Goal: Contribute content: Contribute content

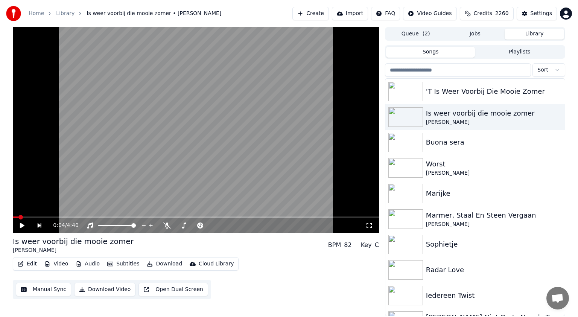
click at [535, 33] on button "Library" at bounding box center [534, 34] width 59 height 11
click at [468, 142] on div "Buona sera" at bounding box center [490, 142] width 128 height 11
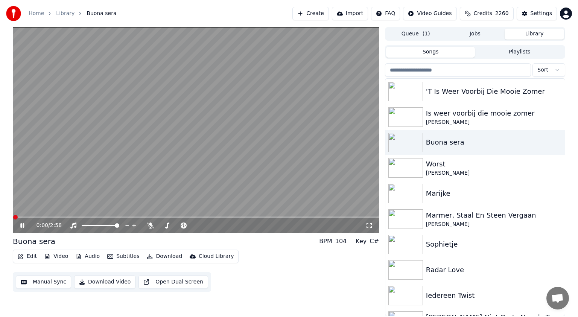
click at [22, 225] on icon at bounding box center [28, 225] width 18 height 6
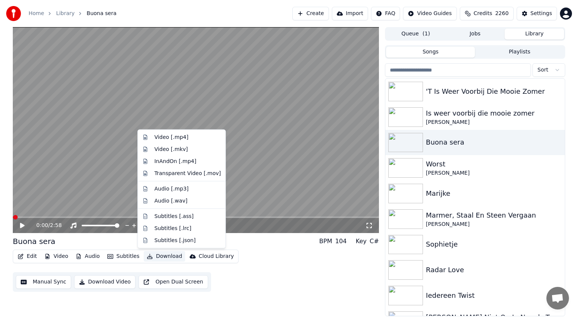
click at [163, 255] on button "Download" at bounding box center [164, 256] width 41 height 11
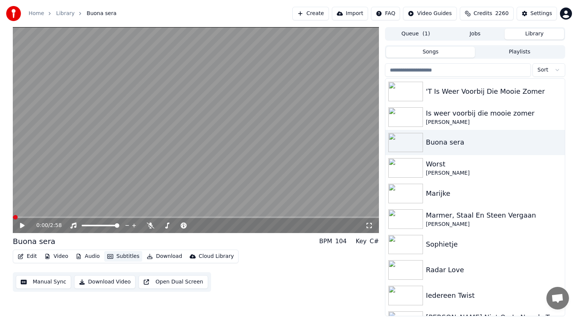
click at [127, 256] on button "Subtitles" at bounding box center [123, 256] width 38 height 11
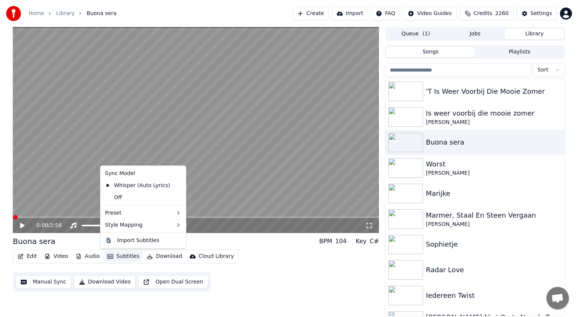
click at [127, 256] on button "Subtitles" at bounding box center [123, 256] width 38 height 11
click at [133, 197] on div "Off" at bounding box center [143, 198] width 82 height 12
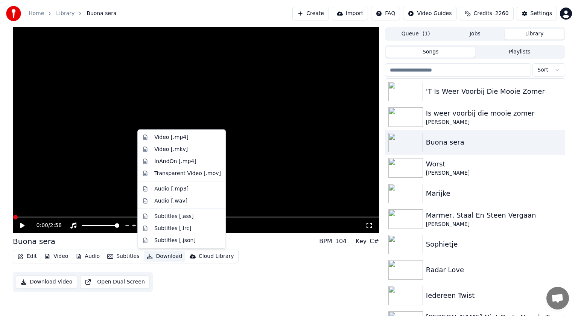
click at [163, 255] on button "Download" at bounding box center [164, 256] width 41 height 11
click at [167, 137] on div "Video [.mp4]" at bounding box center [171, 138] width 34 height 8
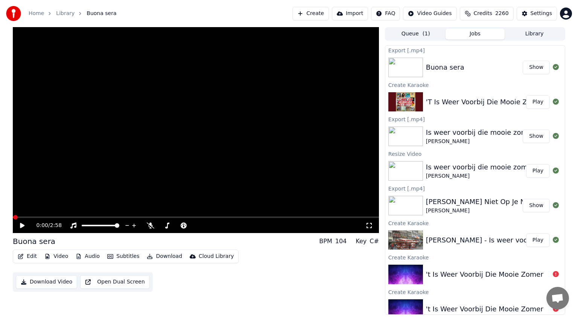
click at [534, 99] on button "Play" at bounding box center [538, 102] width 24 height 14
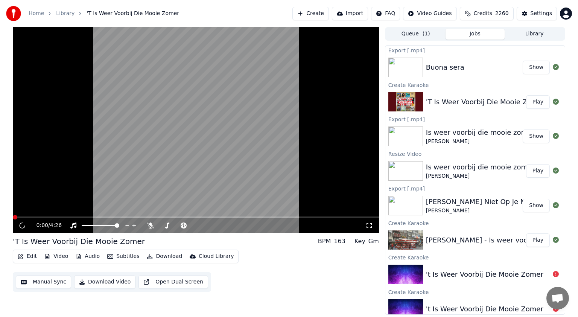
click at [21, 224] on icon at bounding box center [22, 226] width 7 height 8
click at [21, 224] on icon at bounding box center [22, 225] width 8 height 8
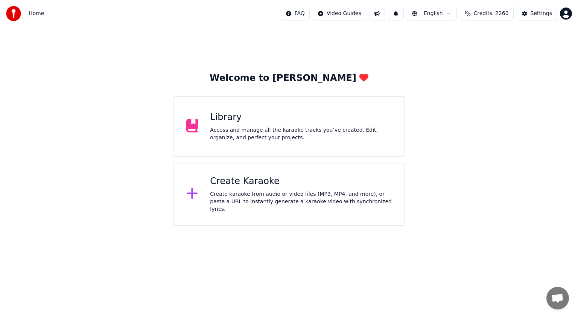
click at [242, 180] on div "Create Karaoke" at bounding box center [301, 181] width 182 height 12
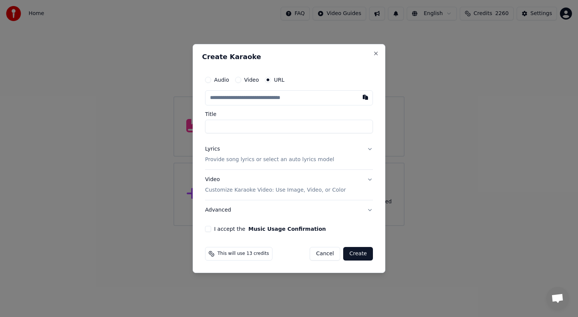
type input "**********"
click at [371, 148] on button "Lyrics Provide song lyrics or select an auto lyrics model" at bounding box center [289, 154] width 168 height 30
type input "**********"
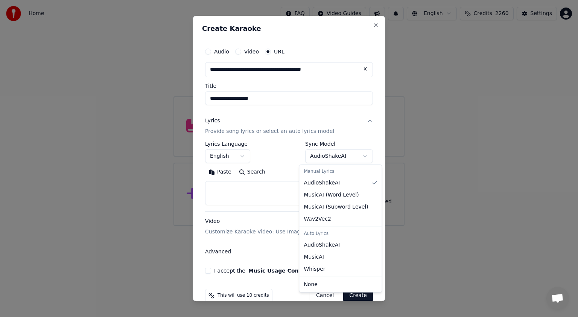
click at [359, 154] on body "**********" at bounding box center [289, 113] width 578 height 226
select select "**********"
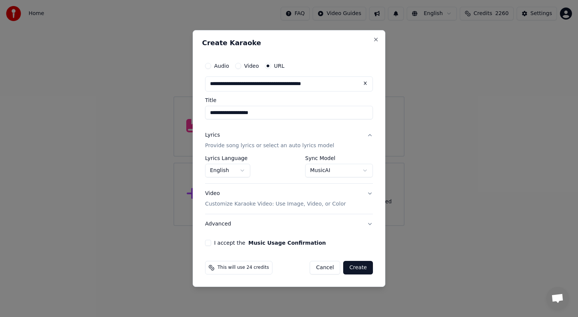
click at [209, 242] on button "I accept the Music Usage Confirmation" at bounding box center [208, 243] width 6 height 6
click at [360, 264] on button "Create" at bounding box center [358, 268] width 30 height 14
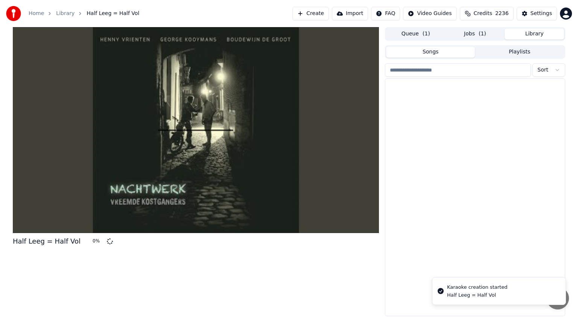
click at [536, 30] on button "Library" at bounding box center [534, 34] width 59 height 11
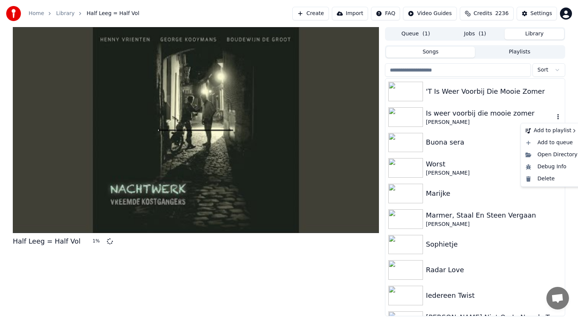
click at [555, 116] on icon "button" at bounding box center [559, 117] width 8 height 6
click at [543, 180] on div "Delete" at bounding box center [552, 179] width 58 height 12
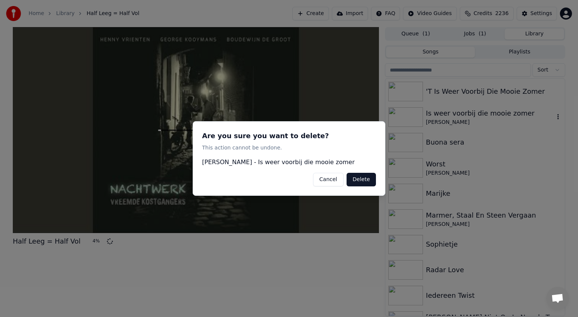
click at [363, 173] on button "Delete" at bounding box center [361, 180] width 29 height 14
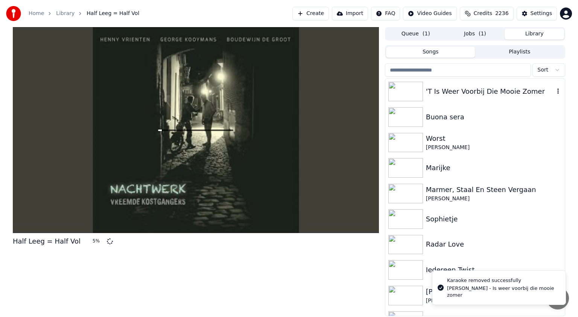
click at [451, 91] on div "'T Is Weer Voorbij Die Mooie Zomer" at bounding box center [490, 91] width 128 height 11
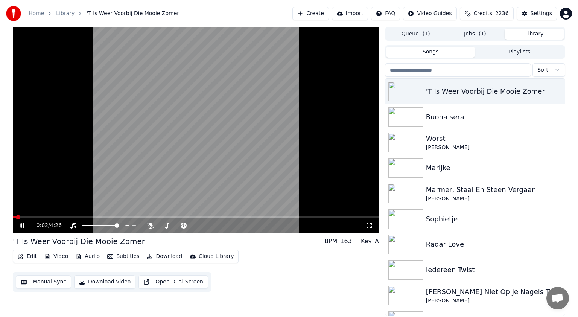
click at [23, 225] on icon at bounding box center [22, 225] width 4 height 5
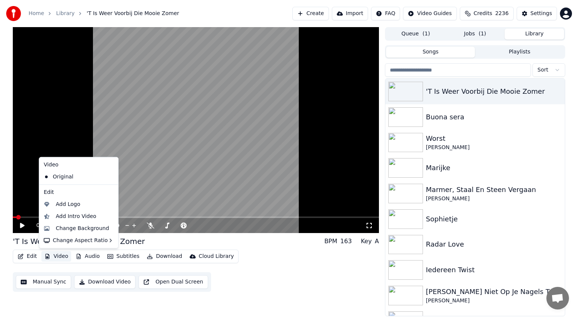
click at [56, 257] on button "Video" at bounding box center [56, 256] width 30 height 11
click at [68, 229] on div "Change Background" at bounding box center [82, 229] width 53 height 8
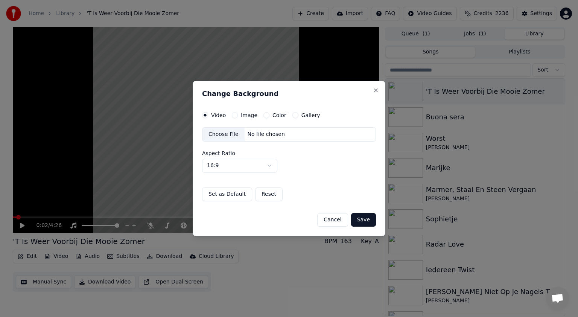
click at [235, 114] on button "Image" at bounding box center [235, 115] width 6 height 6
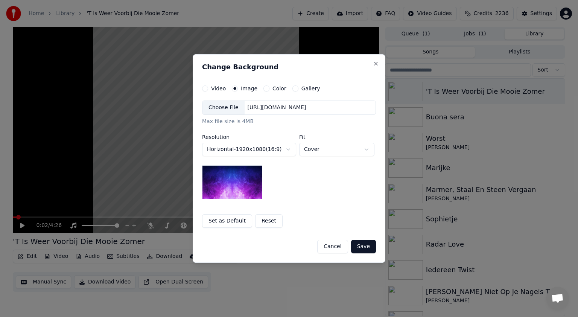
click at [226, 103] on div "Choose File" at bounding box center [224, 108] width 42 height 14
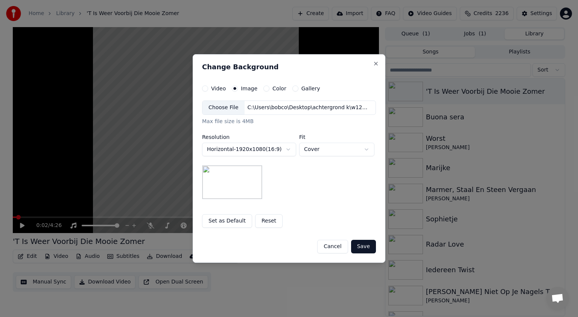
click at [367, 147] on body "**********" at bounding box center [289, 158] width 578 height 317
click at [368, 148] on body "**********" at bounding box center [289, 158] width 578 height 317
select select "*****"
click at [363, 245] on button "Save" at bounding box center [363, 247] width 25 height 14
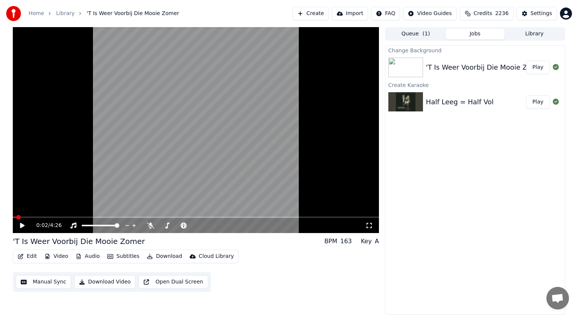
click at [21, 224] on icon at bounding box center [22, 225] width 5 height 5
click at [21, 224] on icon at bounding box center [22, 225] width 4 height 5
click at [540, 68] on button "Play" at bounding box center [538, 68] width 24 height 14
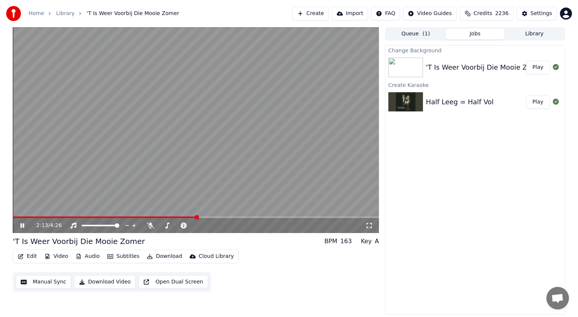
click at [22, 225] on icon at bounding box center [28, 225] width 18 height 6
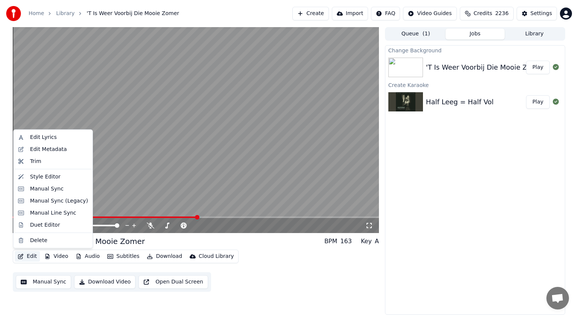
click at [30, 256] on button "Edit" at bounding box center [27, 256] width 25 height 11
click at [49, 201] on div "Manual Sync (Legacy)" at bounding box center [59, 201] width 58 height 8
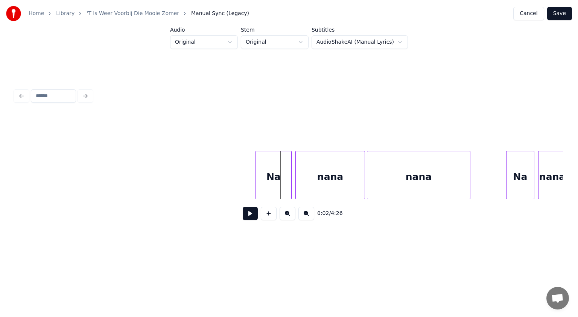
click at [256, 169] on div at bounding box center [257, 174] width 2 height 47
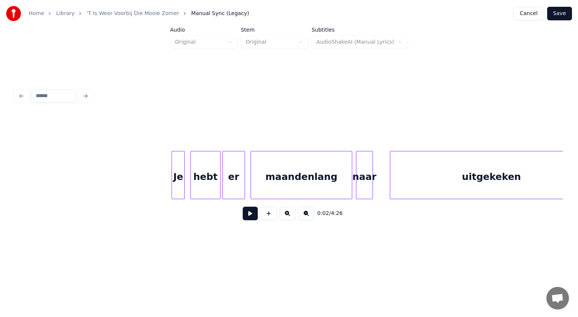
scroll to position [0, 1705]
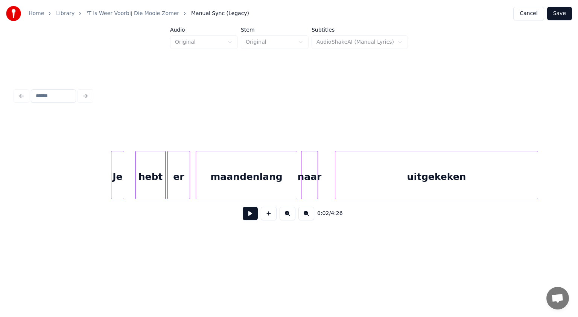
click at [117, 166] on div "Je" at bounding box center [117, 176] width 12 height 51
click at [140, 173] on div "hebt" at bounding box center [144, 176] width 29 height 51
click at [169, 174] on div "er" at bounding box center [174, 176] width 22 height 51
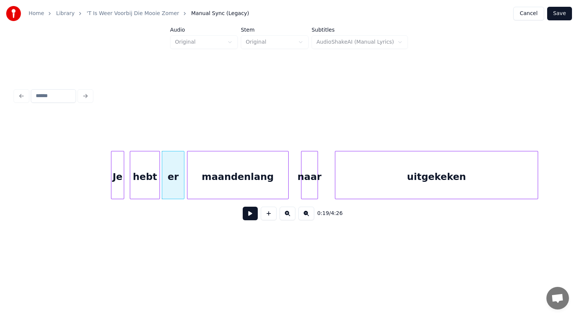
click at [204, 177] on div "maandenlang" at bounding box center [237, 176] width 101 height 51
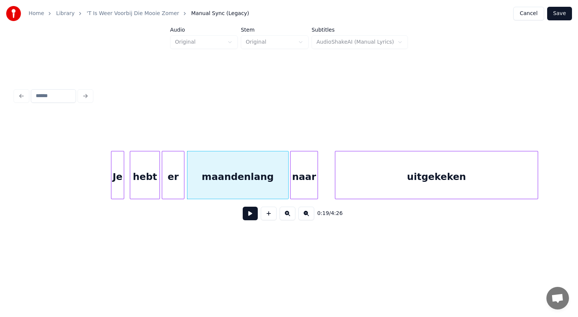
click at [291, 174] on div at bounding box center [292, 174] width 2 height 47
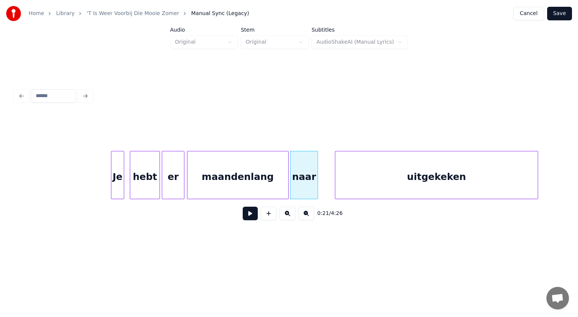
click at [307, 181] on div "naar" at bounding box center [304, 176] width 27 height 51
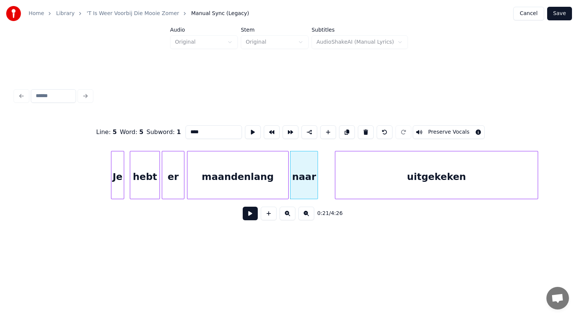
click at [253, 214] on button at bounding box center [250, 214] width 15 height 14
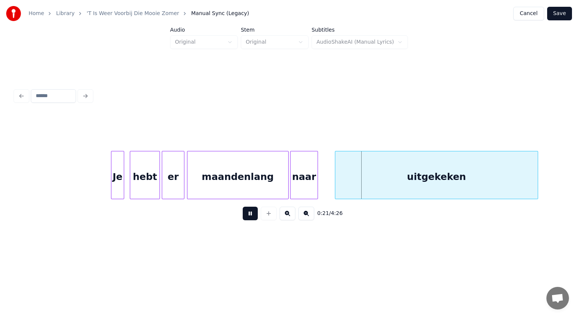
click at [253, 214] on button at bounding box center [250, 214] width 15 height 14
click at [303, 187] on div "naar" at bounding box center [304, 176] width 27 height 51
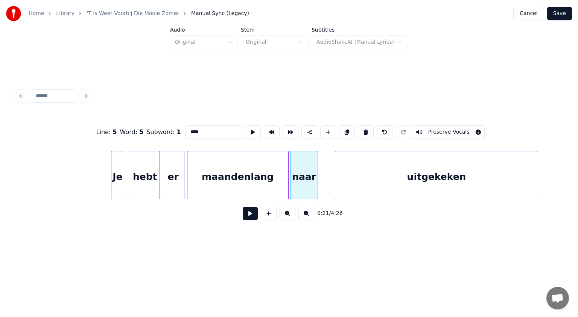
click at [252, 215] on button at bounding box center [250, 214] width 15 height 14
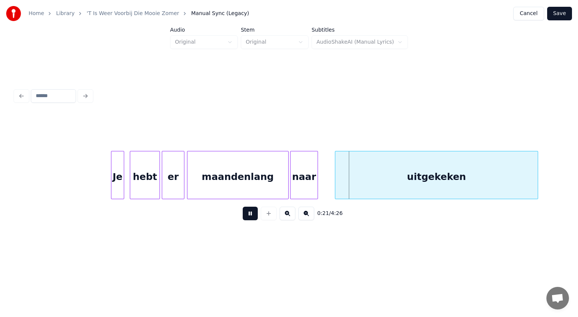
click at [252, 215] on button at bounding box center [250, 214] width 15 height 14
click at [318, 179] on div at bounding box center [318, 174] width 2 height 47
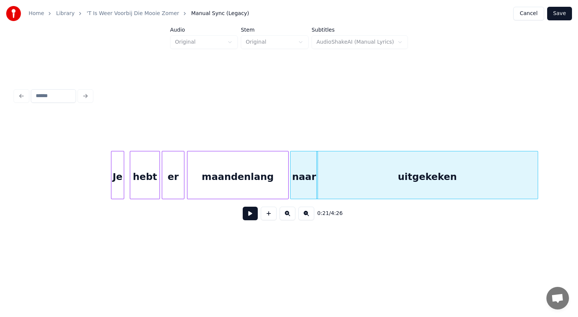
click at [253, 215] on button at bounding box center [250, 214] width 15 height 14
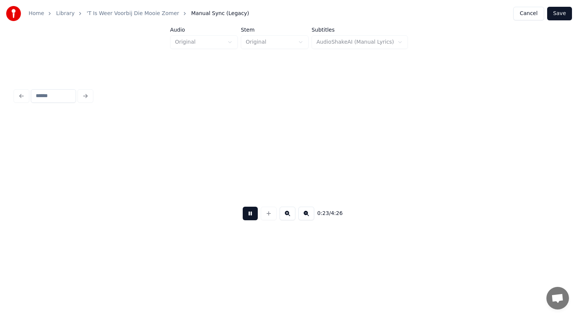
scroll to position [0, 2254]
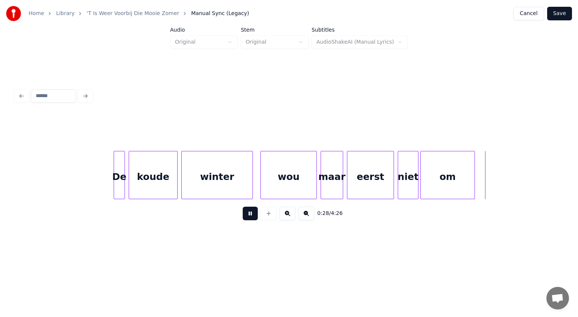
click at [253, 215] on button at bounding box center [250, 214] width 15 height 14
click at [374, 172] on div "eerst" at bounding box center [367, 176] width 46 height 51
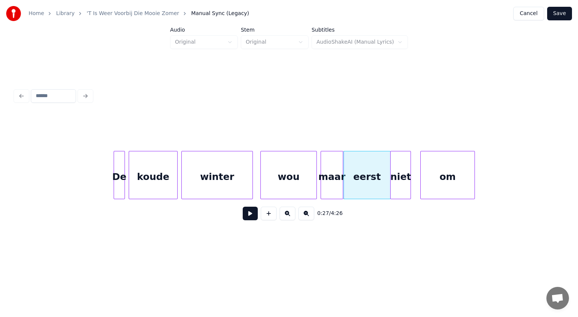
click at [399, 174] on div "niet" at bounding box center [401, 176] width 20 height 51
click at [425, 182] on div "om" at bounding box center [440, 176] width 54 height 51
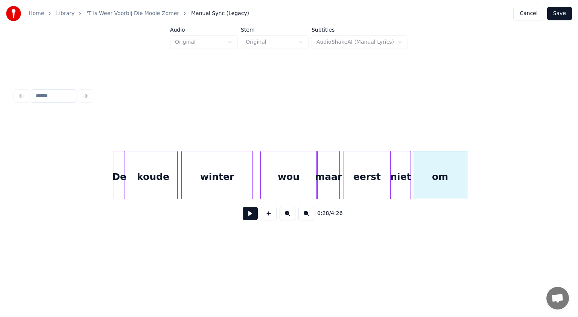
click at [323, 181] on div "maar" at bounding box center [329, 176] width 22 height 51
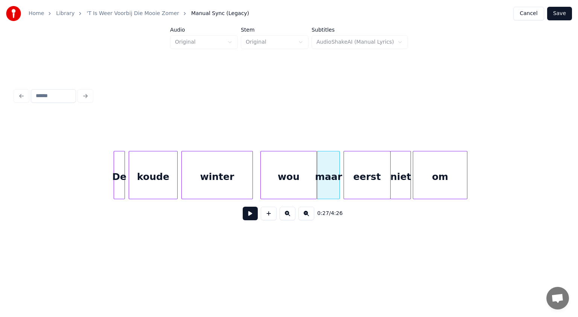
click at [248, 211] on button at bounding box center [250, 214] width 15 height 14
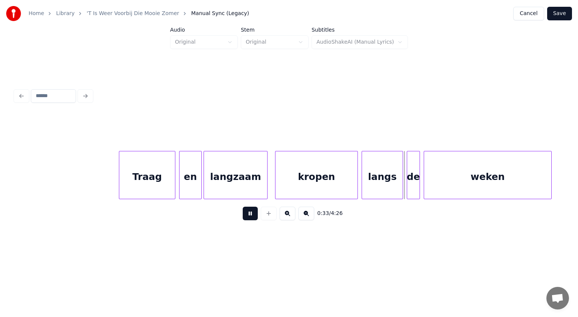
click at [248, 211] on button at bounding box center [250, 214] width 15 height 14
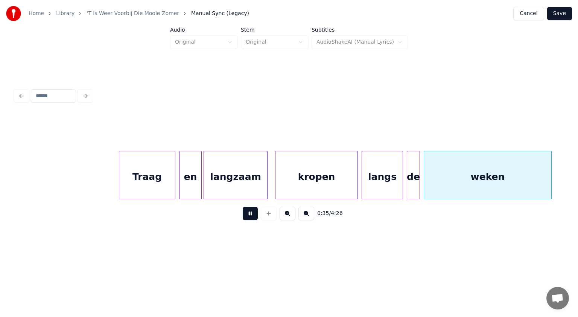
scroll to position [0, 3351]
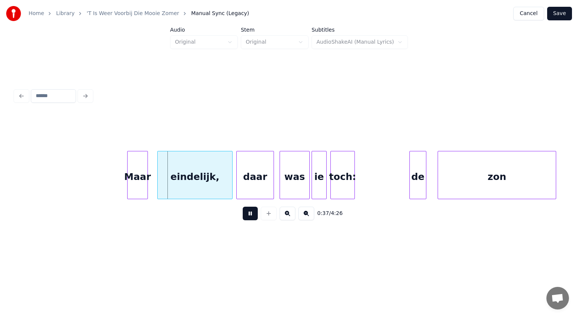
click at [248, 211] on button at bounding box center [250, 214] width 15 height 14
click at [130, 160] on div "Maar" at bounding box center [135, 176] width 20 height 51
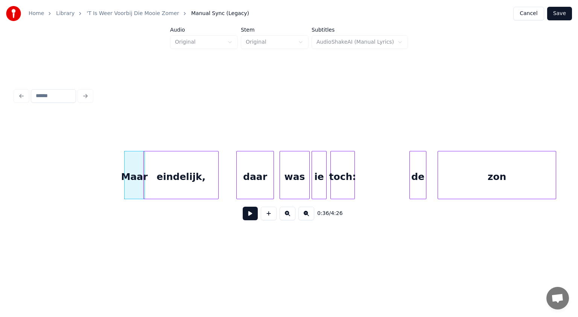
click at [149, 163] on div "eindelijk," at bounding box center [181, 176] width 75 height 51
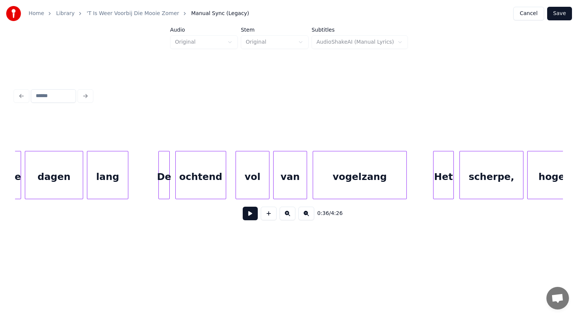
scroll to position [0, 4159]
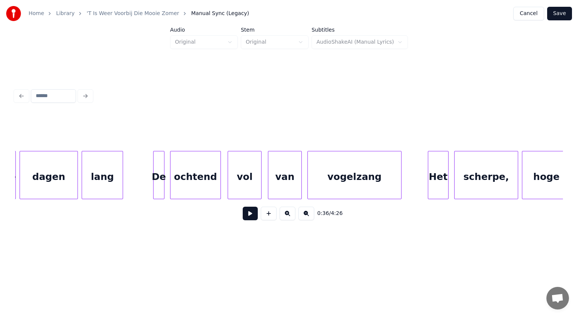
click at [252, 155] on div "vol" at bounding box center [244, 176] width 33 height 51
click at [277, 163] on div "van" at bounding box center [281, 176] width 33 height 51
click at [321, 169] on div "vogelzang" at bounding box center [350, 176] width 93 height 51
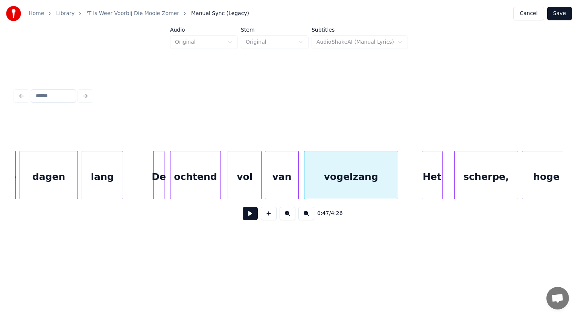
click at [425, 181] on div "Het" at bounding box center [432, 176] width 20 height 51
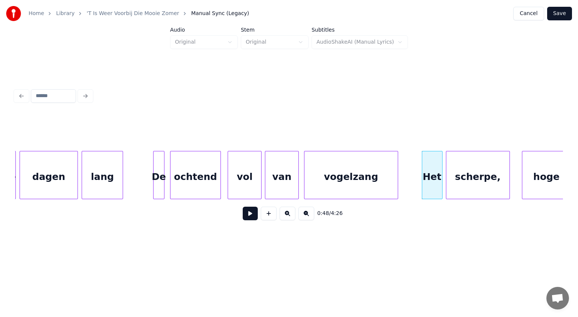
click at [452, 185] on div "scherpe," at bounding box center [478, 176] width 63 height 51
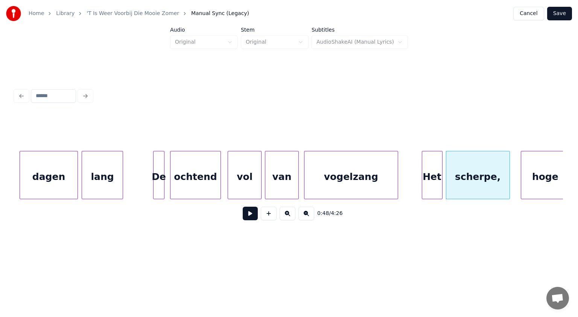
scroll to position [0, 4166]
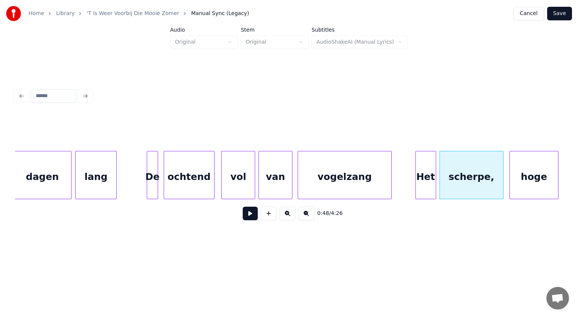
click at [531, 190] on div "hoge" at bounding box center [534, 176] width 48 height 51
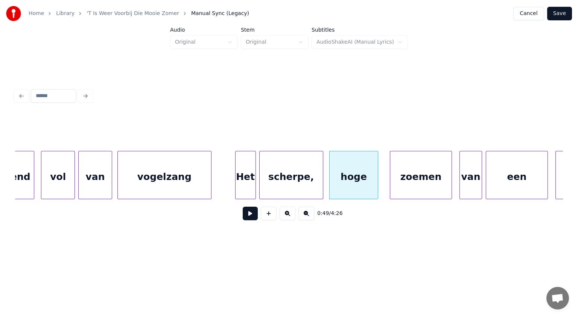
scroll to position [0, 4377]
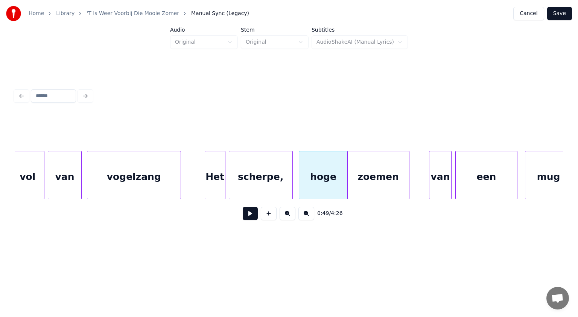
click at [370, 166] on div "zoemen" at bounding box center [378, 176] width 61 height 51
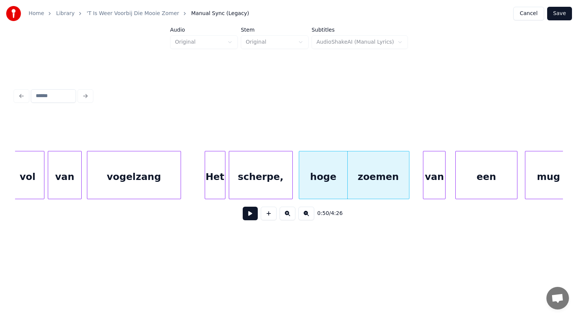
click at [432, 172] on div "van" at bounding box center [435, 176] width 22 height 51
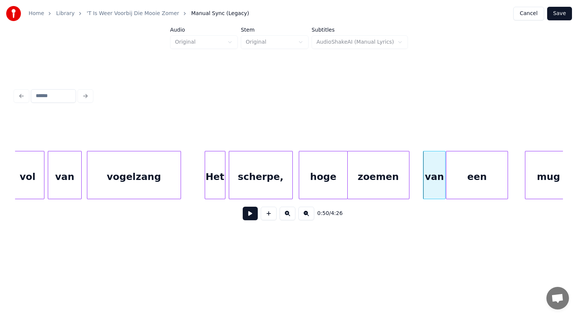
click at [464, 183] on div "een" at bounding box center [477, 176] width 61 height 51
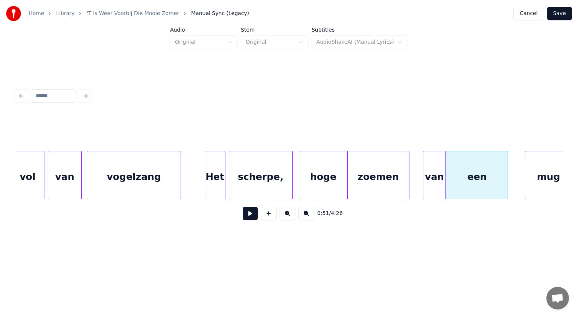
scroll to position [0, 4384]
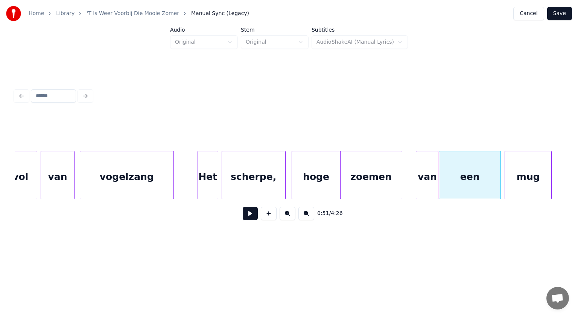
click at [525, 184] on div "mug" at bounding box center [528, 176] width 46 height 51
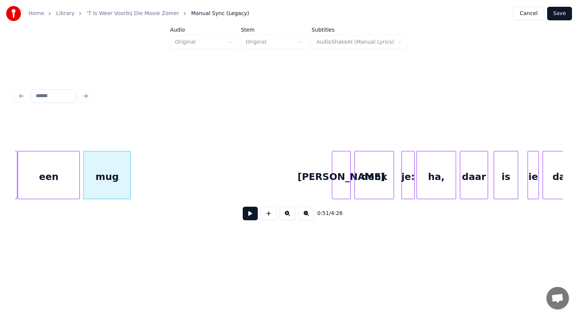
scroll to position [0, 4830]
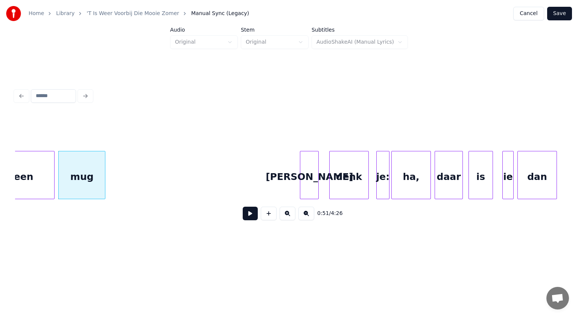
click at [312, 170] on div "[PERSON_NAME]" at bounding box center [309, 176] width 18 height 51
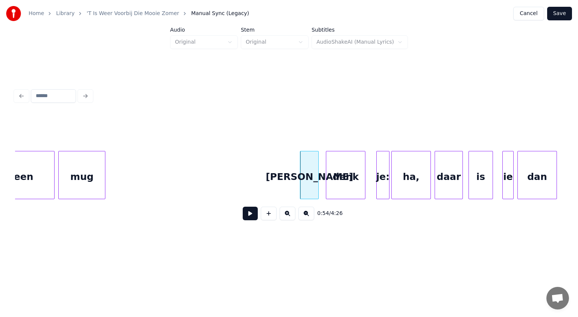
click at [338, 177] on div "denk" at bounding box center [345, 176] width 39 height 51
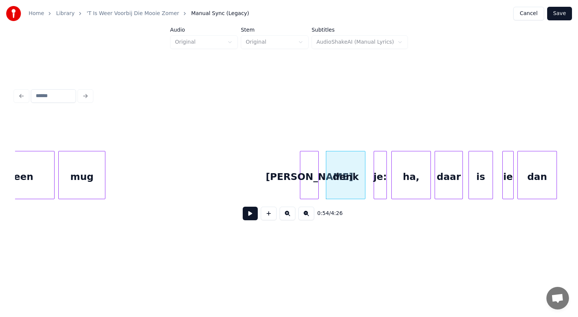
click at [379, 182] on div "je:" at bounding box center [380, 176] width 12 height 51
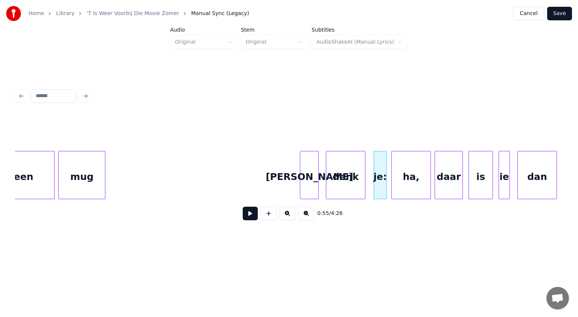
click at [504, 183] on div "ie" at bounding box center [504, 176] width 11 height 51
click at [474, 182] on div "is" at bounding box center [476, 176] width 24 height 51
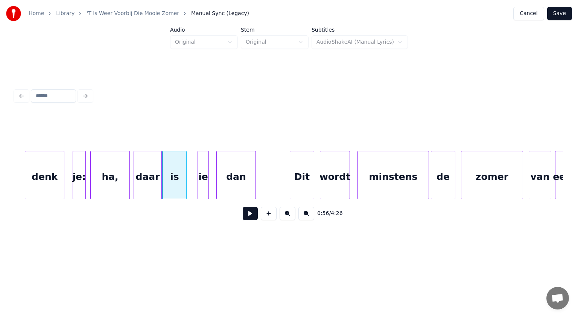
scroll to position [0, 5146]
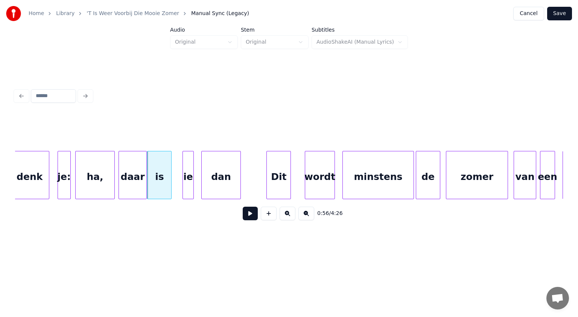
click at [285, 165] on div "Dit" at bounding box center [279, 176] width 24 height 51
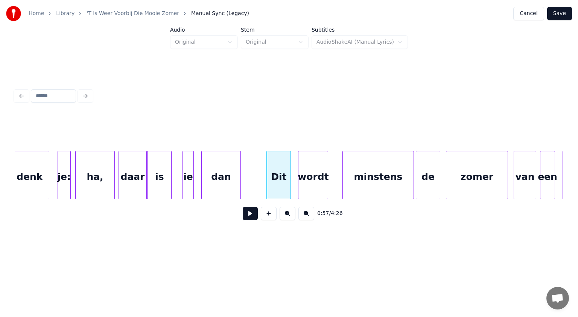
click at [312, 169] on div "wordt" at bounding box center [313, 176] width 29 height 51
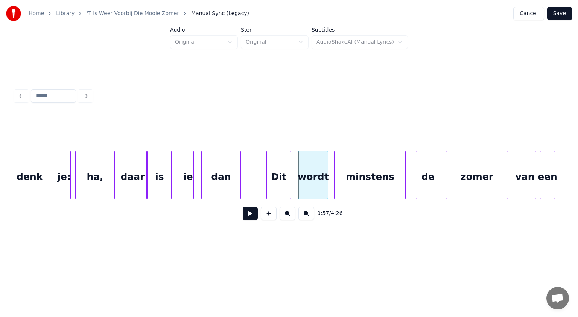
click at [347, 175] on div "minstens" at bounding box center [370, 176] width 71 height 51
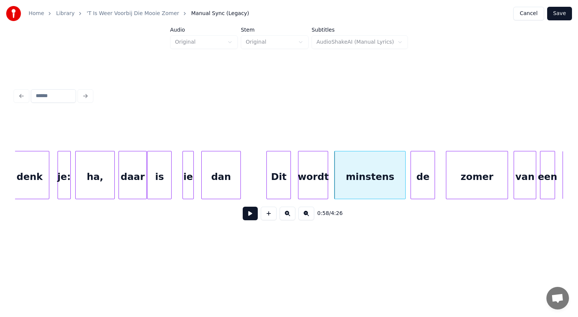
click at [420, 179] on div "de" at bounding box center [423, 176] width 24 height 51
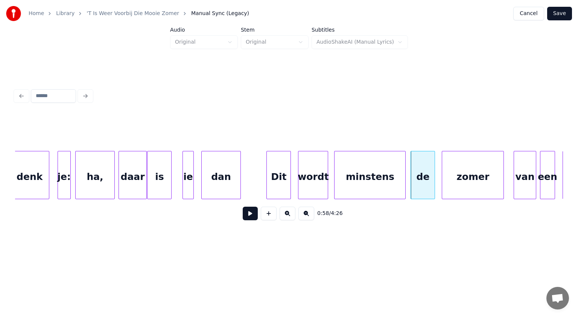
click at [467, 184] on div "zomer" at bounding box center [472, 176] width 61 height 51
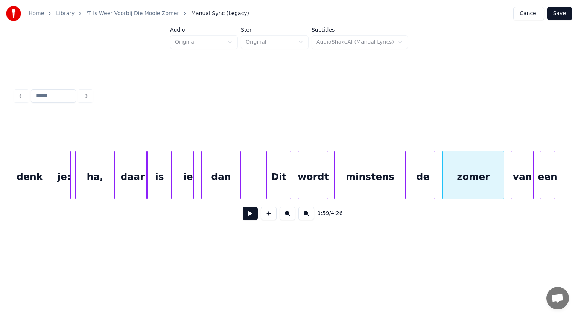
click at [522, 190] on div "van" at bounding box center [523, 176] width 22 height 51
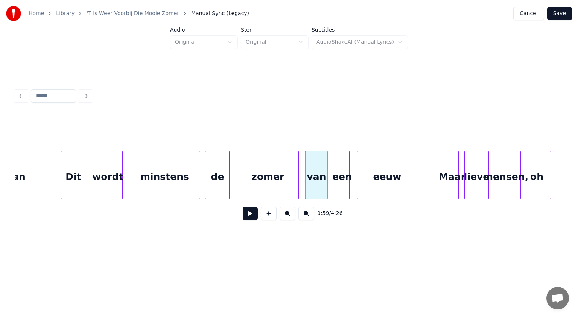
scroll to position [0, 5392]
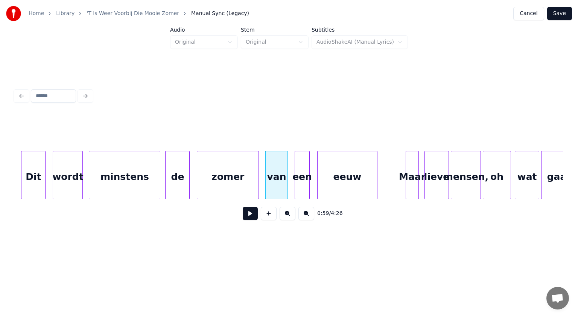
click at [39, 171] on div "Dit" at bounding box center [33, 176] width 24 height 51
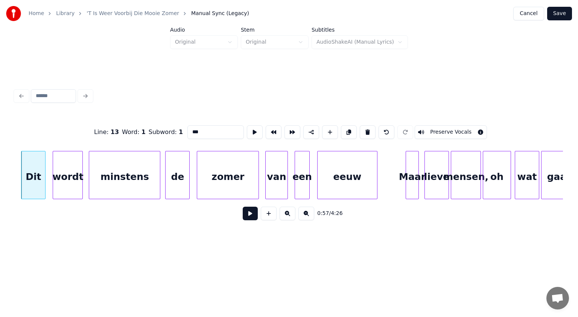
click at [250, 216] on button at bounding box center [250, 214] width 15 height 14
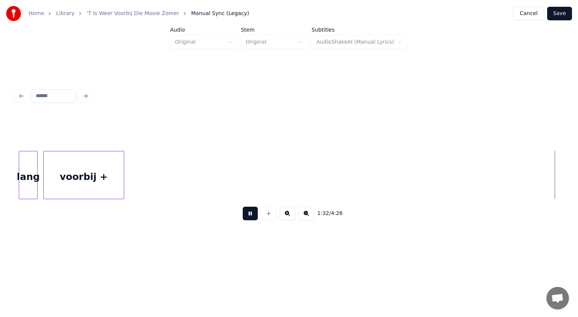
scroll to position [0, 8685]
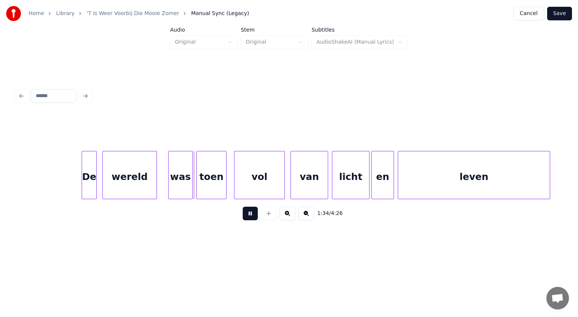
click at [252, 216] on button at bounding box center [250, 214] width 15 height 14
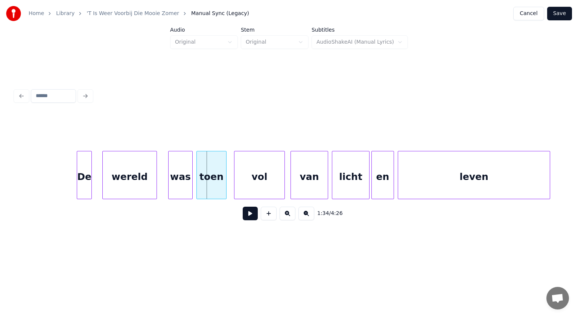
click at [81, 175] on div "De" at bounding box center [84, 176] width 14 height 51
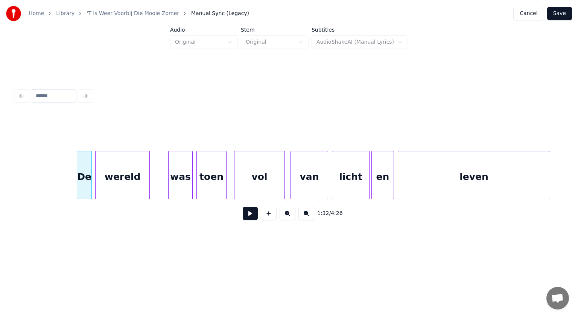
click at [103, 175] on div "wereld" at bounding box center [123, 176] width 54 height 51
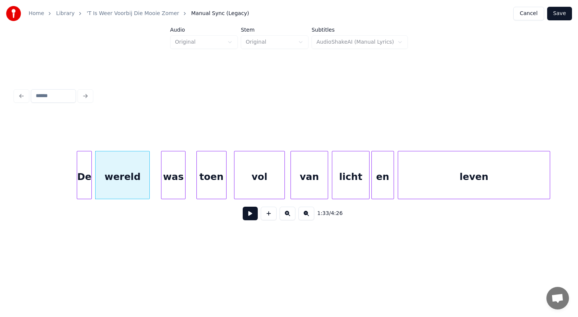
click at [167, 174] on div "was" at bounding box center [174, 176] width 24 height 51
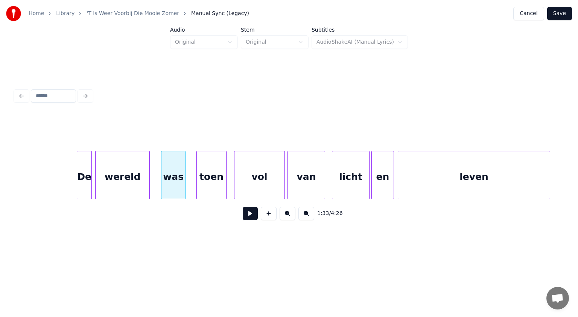
click at [314, 186] on div "van" at bounding box center [306, 176] width 37 height 51
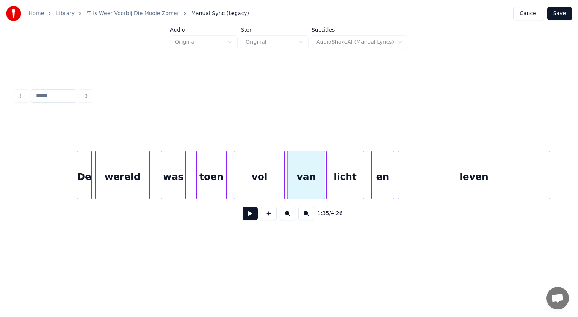
click at [333, 184] on div "licht" at bounding box center [345, 176] width 37 height 51
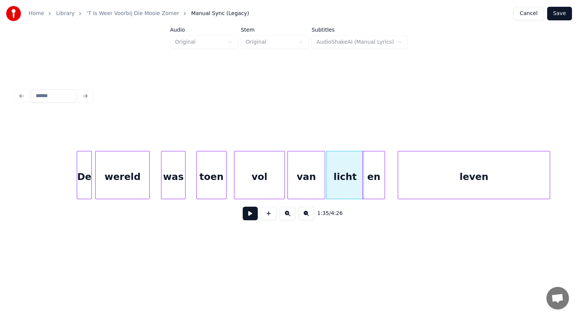
click at [376, 183] on div "en" at bounding box center [374, 176] width 22 height 51
click at [254, 211] on button at bounding box center [250, 214] width 15 height 14
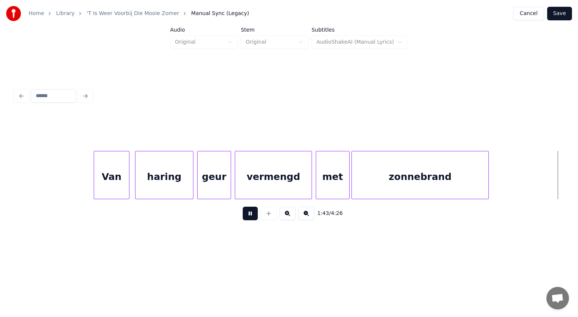
scroll to position [0, 9782]
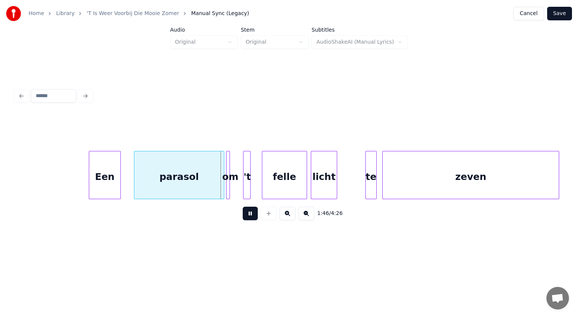
click at [254, 211] on button at bounding box center [250, 214] width 15 height 14
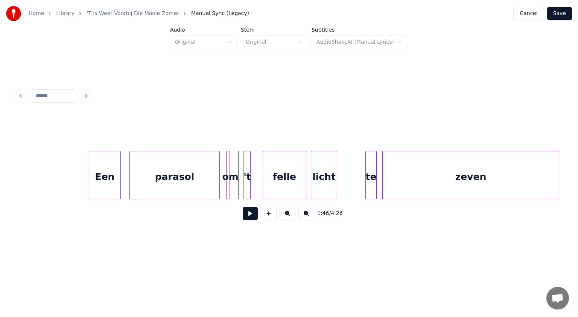
click at [199, 183] on div "parasol" at bounding box center [175, 176] width 90 height 51
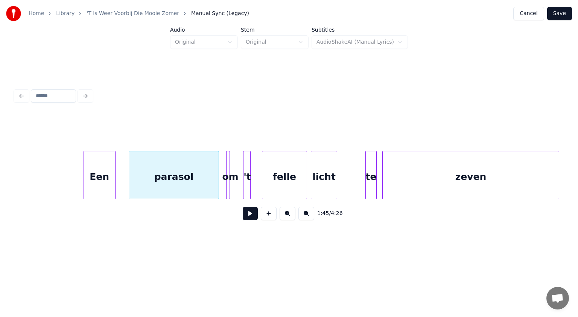
click at [107, 178] on div "Een" at bounding box center [99, 176] width 31 height 51
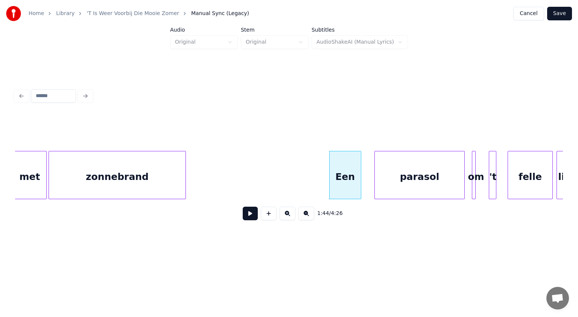
scroll to position [0, 9476]
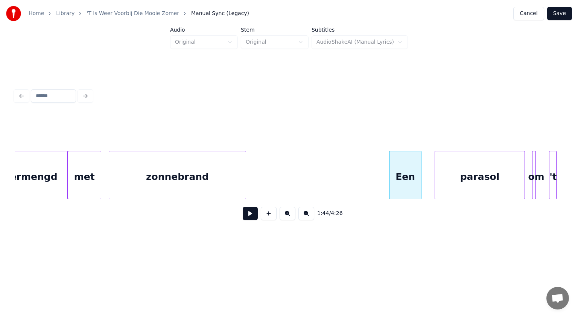
click at [84, 174] on div "met" at bounding box center [84, 176] width 33 height 51
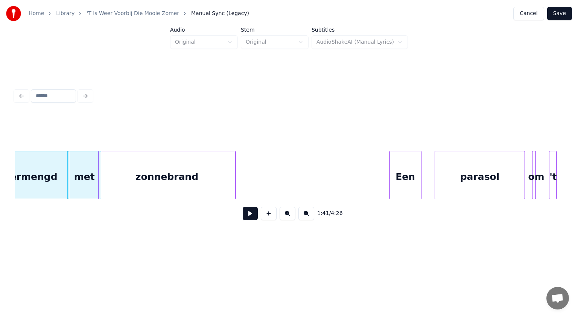
click at [111, 172] on div "zonnebrand" at bounding box center [167, 176] width 137 height 51
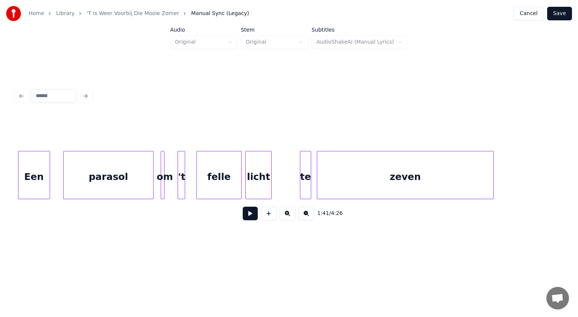
scroll to position [0, 9898]
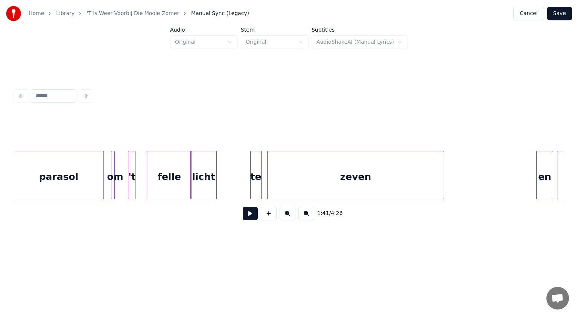
click at [200, 172] on div "licht" at bounding box center [204, 176] width 26 height 51
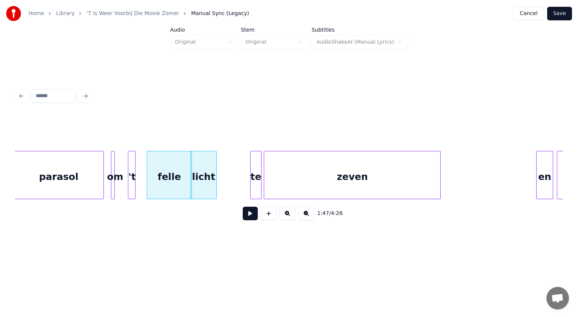
click at [270, 179] on div "zeven" at bounding box center [352, 176] width 176 height 51
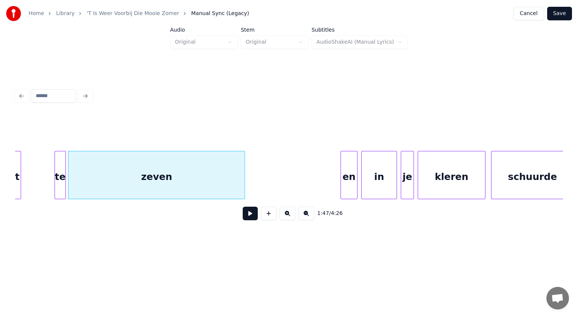
scroll to position [0, 10159]
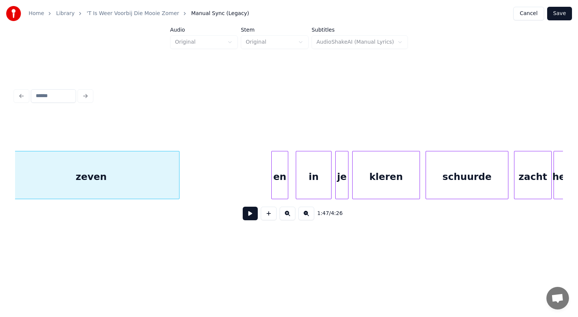
click at [280, 164] on div "en" at bounding box center [280, 176] width 16 height 51
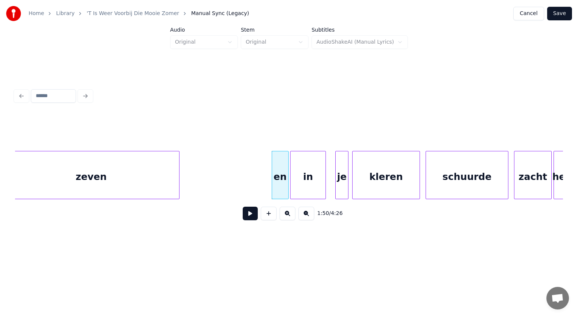
click at [308, 169] on div "in" at bounding box center [308, 176] width 35 height 51
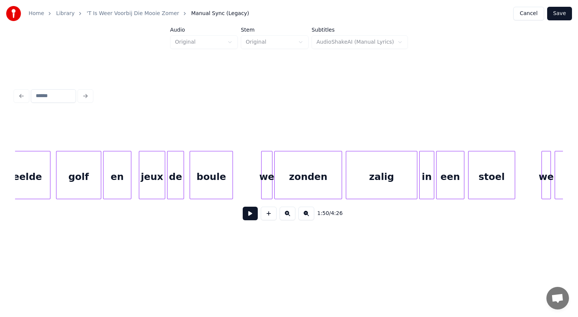
scroll to position [0, 11017]
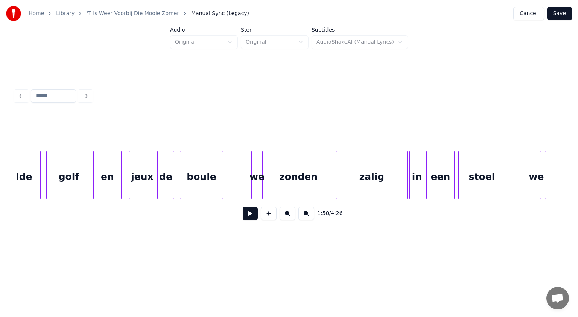
click at [261, 174] on div at bounding box center [261, 174] width 2 height 47
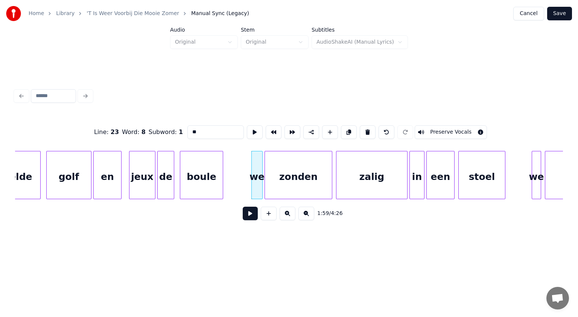
click at [192, 129] on input "**" at bounding box center [215, 132] width 56 height 14
click at [150, 132] on div "Line : 23 Word : 8 Subword : 1 ** Preserve Vocals" at bounding box center [289, 132] width 548 height 38
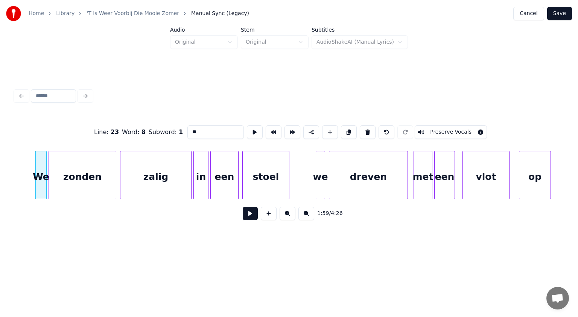
scroll to position [0, 11273]
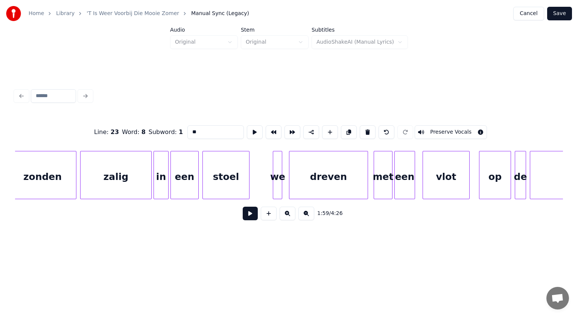
click at [277, 174] on div "we" at bounding box center [277, 176] width 9 height 51
drag, startPoint x: 201, startPoint y: 130, endPoint x: 178, endPoint y: 130, distance: 23.3
click at [178, 130] on div "Line : 23 Word : 8 Subword : 1 ** Preserve Vocals" at bounding box center [289, 132] width 548 height 38
click at [276, 166] on div "we" at bounding box center [277, 176] width 9 height 51
drag, startPoint x: 215, startPoint y: 130, endPoint x: 157, endPoint y: 128, distance: 57.6
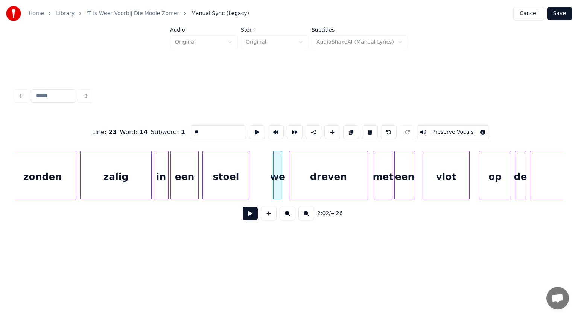
click at [157, 128] on div "Line : 23 Word : 14 Subword : 1 ** Preserve Vocals" at bounding box center [289, 132] width 548 height 38
paste input "**********"
click at [386, 130] on button at bounding box center [389, 132] width 16 height 14
drag, startPoint x: 196, startPoint y: 130, endPoint x: 175, endPoint y: 124, distance: 22.1
click at [175, 124] on div "Line : 23 Word : 14 Subword : 1 ** Preserve Vocals" at bounding box center [289, 132] width 548 height 38
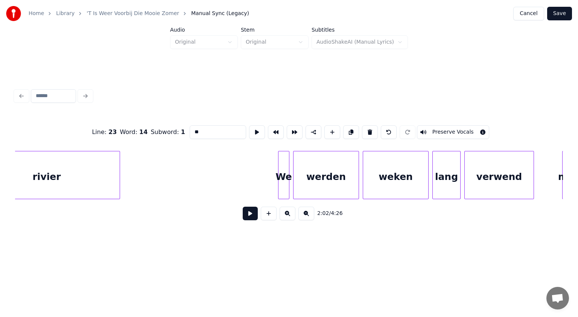
scroll to position [0, 11879]
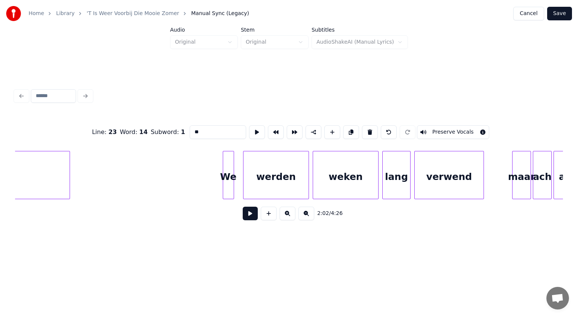
click at [226, 165] on div "We" at bounding box center [228, 176] width 11 height 51
click at [249, 177] on div "werden" at bounding box center [270, 176] width 65 height 51
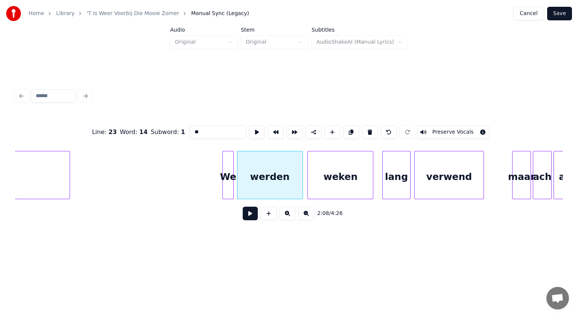
click at [326, 177] on div "weken" at bounding box center [340, 176] width 65 height 51
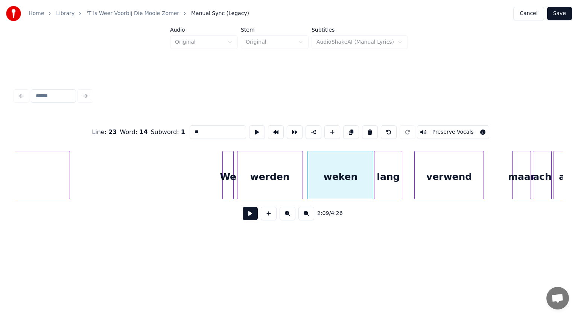
click at [383, 176] on div "lang" at bounding box center [388, 176] width 27 height 51
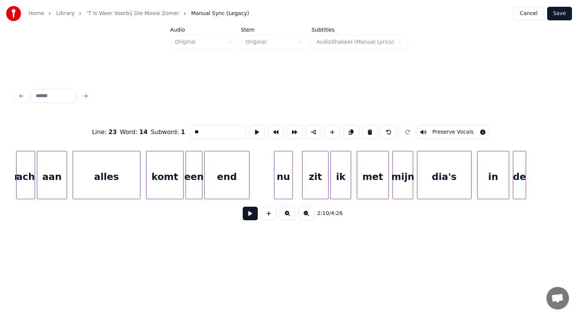
scroll to position [0, 12426]
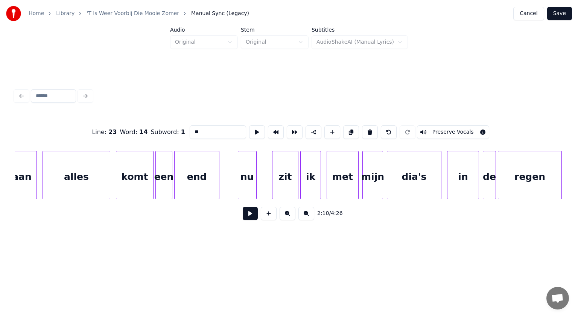
click at [245, 179] on div "nu" at bounding box center [247, 176] width 18 height 51
click at [247, 167] on div "nu" at bounding box center [247, 176] width 18 height 51
drag, startPoint x: 194, startPoint y: 128, endPoint x: 131, endPoint y: 133, distance: 62.7
click at [131, 133] on div "Line : 24 Word : 13 Subword : 1 ** Preserve Vocals" at bounding box center [289, 132] width 548 height 38
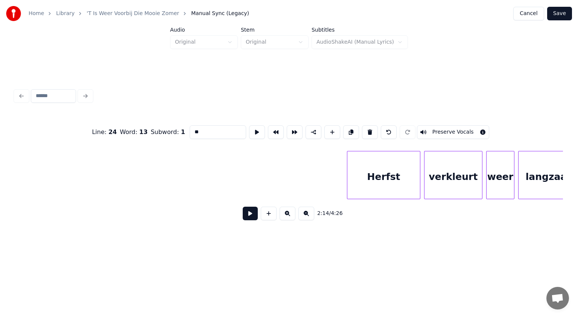
scroll to position [0, 16711]
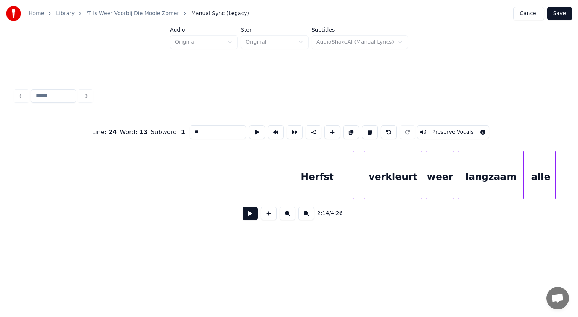
click at [326, 163] on div "Herfst" at bounding box center [317, 176] width 73 height 51
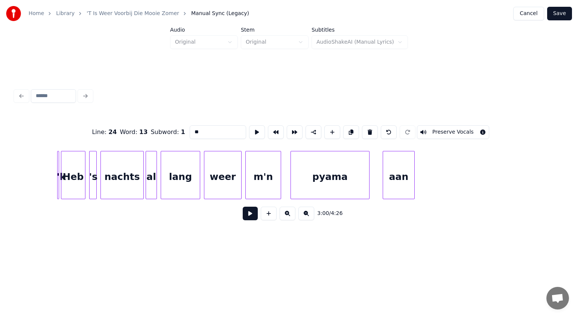
scroll to position [0, 17479]
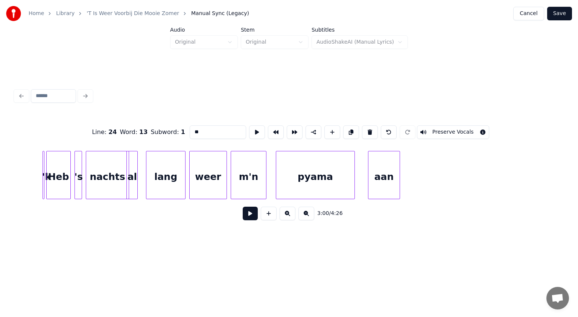
click at [130, 172] on div "al" at bounding box center [132, 176] width 11 height 51
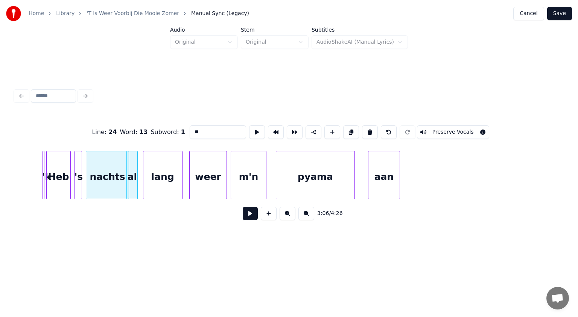
click at [152, 181] on div "lang" at bounding box center [162, 176] width 39 height 51
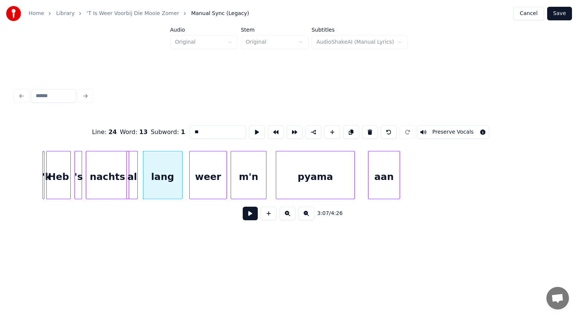
click at [336, 167] on div "pyama" at bounding box center [315, 176] width 78 height 51
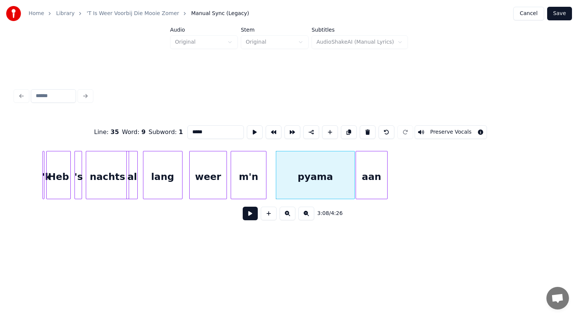
click at [370, 171] on div "aan" at bounding box center [371, 176] width 31 height 51
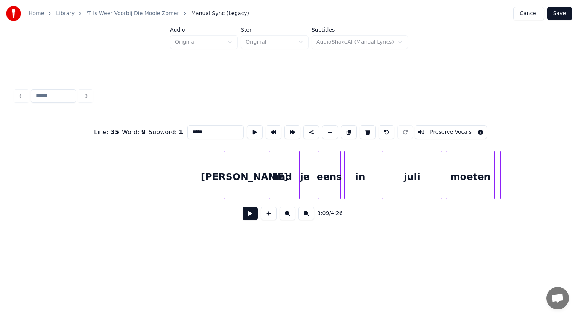
scroll to position [0, 17911]
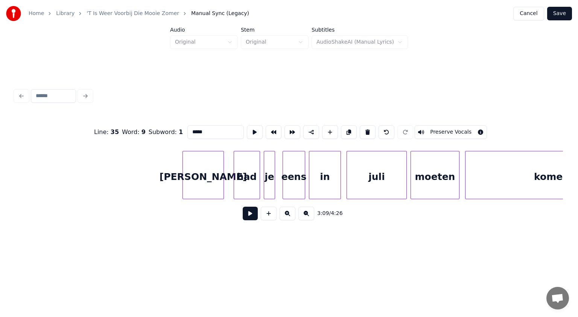
click at [215, 161] on div "[PERSON_NAME]" at bounding box center [203, 176] width 41 height 51
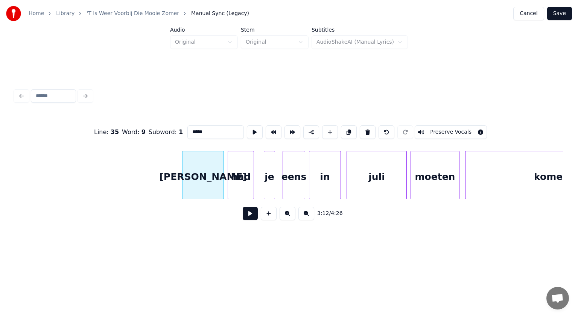
click at [235, 171] on div "had" at bounding box center [241, 176] width 26 height 51
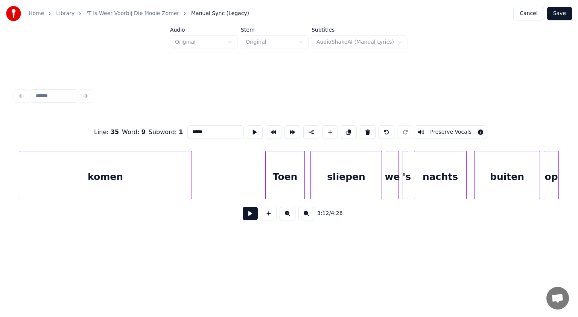
scroll to position [0, 18392]
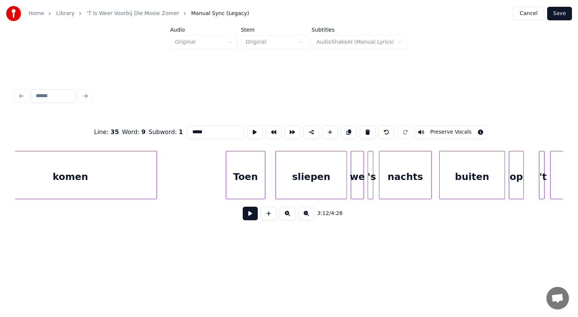
click at [252, 159] on div "Toen" at bounding box center [245, 176] width 39 height 51
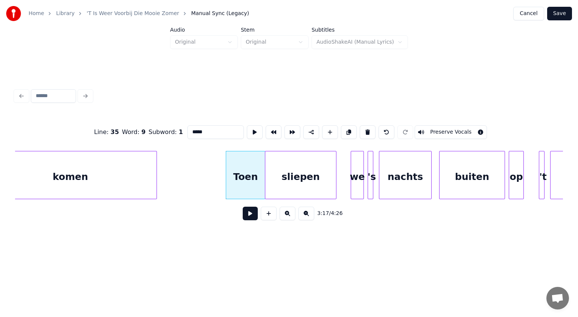
click at [287, 167] on div "sliepen" at bounding box center [300, 176] width 71 height 51
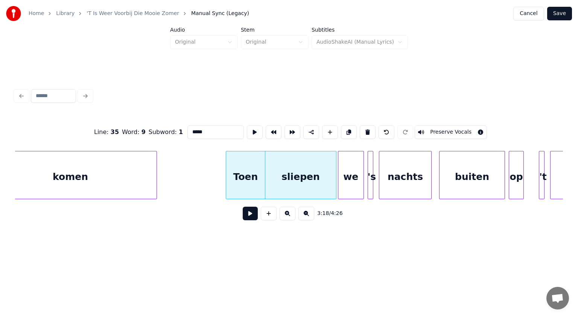
click at [340, 181] on div at bounding box center [339, 174] width 2 height 47
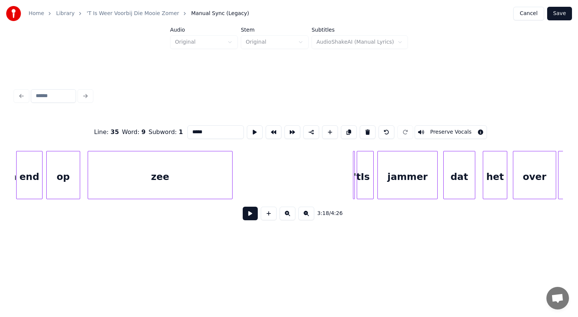
scroll to position [0, 20053]
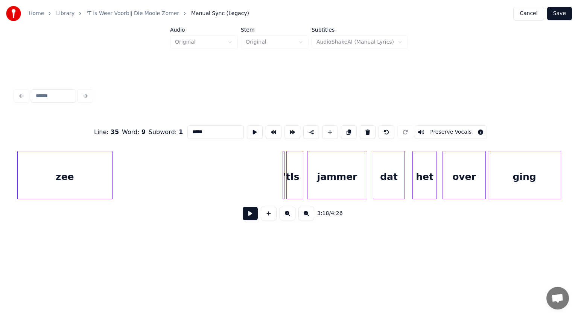
click at [111, 166] on div at bounding box center [111, 174] width 2 height 47
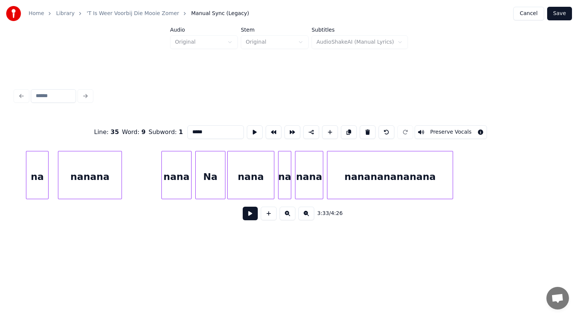
scroll to position [0, 24313]
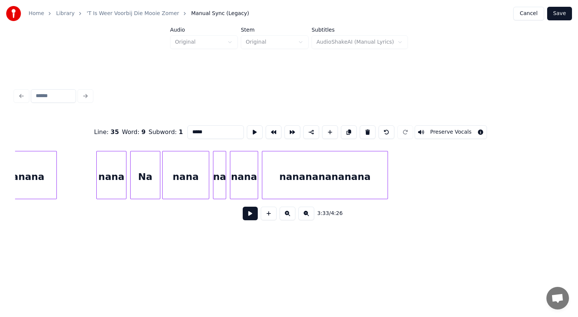
type input "*****"
click at [564, 11] on button "Save" at bounding box center [559, 14] width 25 height 14
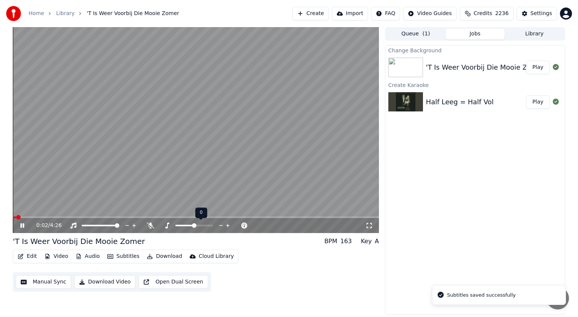
click at [165, 224] on icon at bounding box center [167, 225] width 8 height 6
click at [206, 225] on span at bounding box center [199, 226] width 15 height 2
click at [214, 226] on span at bounding box center [211, 226] width 38 height 2
click at [210, 226] on span at bounding box center [211, 225] width 5 height 5
click at [190, 225] on span at bounding box center [191, 225] width 5 height 5
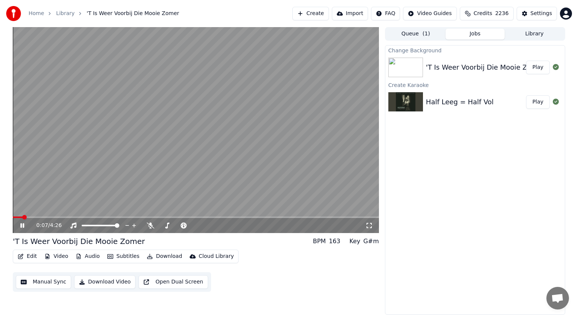
click at [23, 217] on span at bounding box center [18, 217] width 10 height 2
click at [22, 224] on icon at bounding box center [28, 225] width 18 height 6
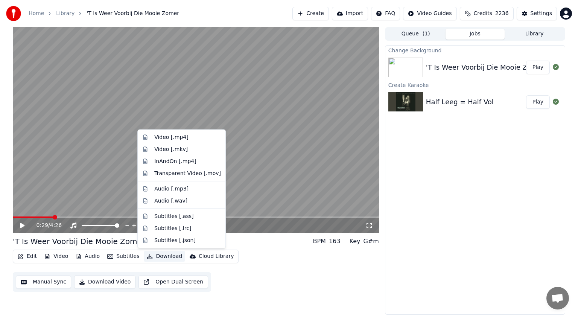
click at [165, 256] on button "Download" at bounding box center [164, 256] width 41 height 11
click at [165, 137] on div "Video [.mp4]" at bounding box center [171, 138] width 34 height 8
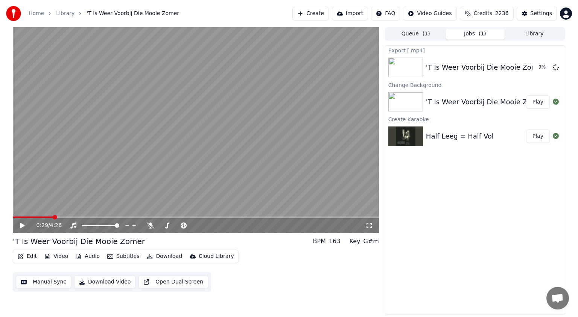
click at [543, 133] on button "Play" at bounding box center [538, 137] width 24 height 14
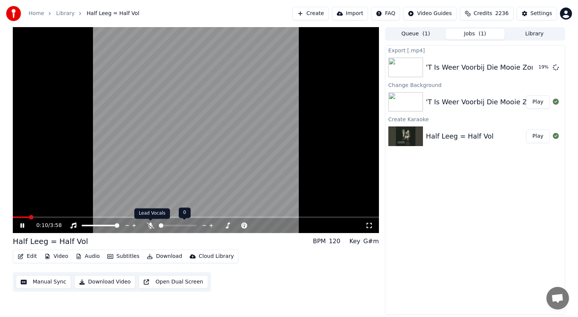
click at [149, 225] on icon at bounding box center [151, 225] width 8 height 6
click at [116, 216] on span at bounding box center [64, 217] width 103 height 2
click at [22, 225] on icon at bounding box center [28, 225] width 18 height 6
click at [83, 243] on div "Half Leeg = Half Vol BPM 120 Key G#m" at bounding box center [196, 241] width 366 height 11
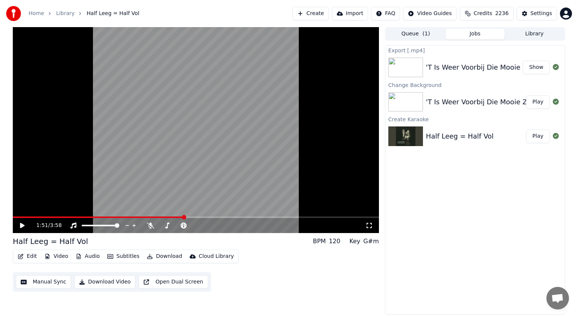
click at [80, 242] on div "Half Leeg = Half Vol" at bounding box center [50, 241] width 75 height 11
drag, startPoint x: 80, startPoint y: 242, endPoint x: 21, endPoint y: 233, distance: 59.4
click at [21, 233] on div "1:51 / 3:58 Half Leeg = Half Vol BPM 120 Key G#m Edit Video Audio Subtitles Dow…" at bounding box center [196, 171] width 366 height 288
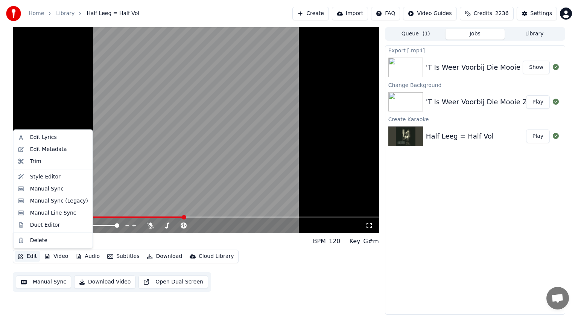
click at [33, 253] on button "Edit" at bounding box center [27, 256] width 25 height 11
click at [42, 139] on div "Edit Lyrics" at bounding box center [43, 138] width 27 height 8
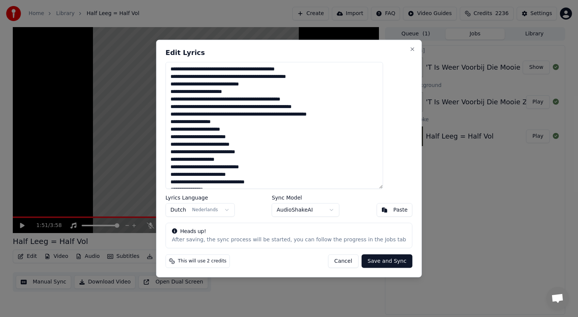
drag, startPoint x: 332, startPoint y: 114, endPoint x: 179, endPoint y: 59, distance: 162.8
click at [179, 59] on div "Edit Lyrics Lyrics Language Dutch Nederlands Sync Model AudioShakeAI Paste Head…" at bounding box center [289, 159] width 266 height 238
paste textarea "**********"
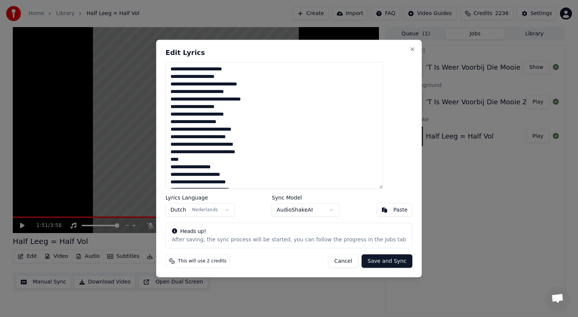
type textarea "**********"
click at [365, 261] on button "Save and Sync" at bounding box center [387, 261] width 51 height 14
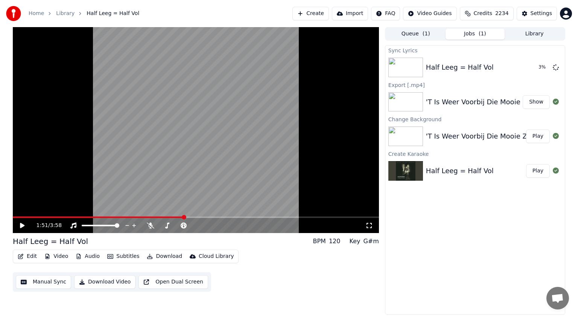
click at [538, 102] on button "Show" at bounding box center [536, 102] width 27 height 14
click at [20, 217] on span at bounding box center [17, 217] width 8 height 2
click at [20, 224] on icon at bounding box center [28, 225] width 18 height 6
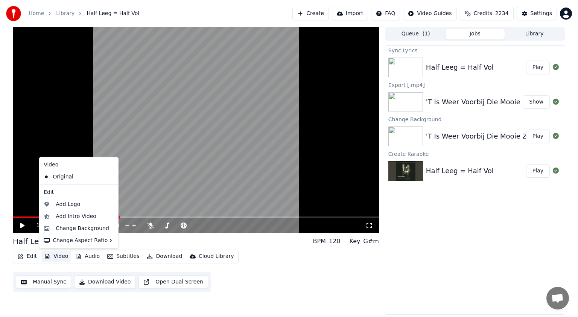
click at [62, 256] on button "Video" at bounding box center [56, 256] width 30 height 11
click at [68, 229] on div "Change Background" at bounding box center [82, 229] width 53 height 8
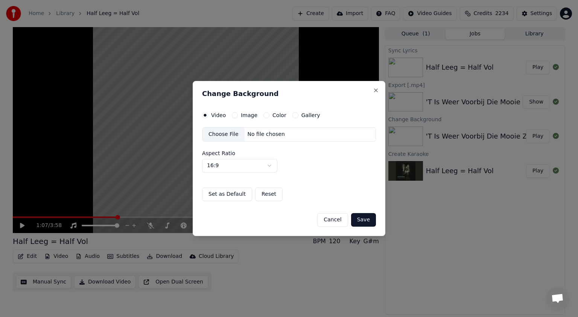
click at [235, 114] on button "Image" at bounding box center [235, 115] width 6 height 6
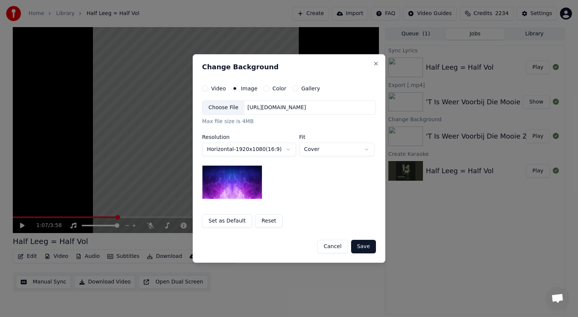
click at [221, 103] on div "Choose File" at bounding box center [224, 108] width 42 height 14
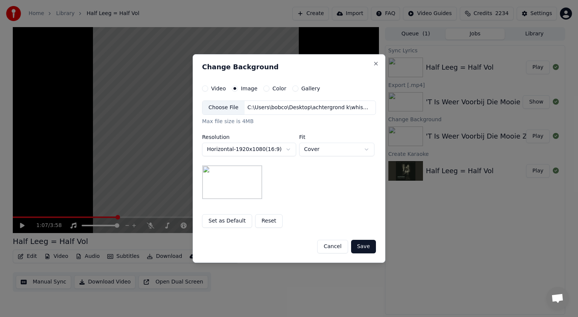
click at [365, 244] on button "Save" at bounding box center [363, 247] width 25 height 14
